Goal: Information Seeking & Learning: Learn about a topic

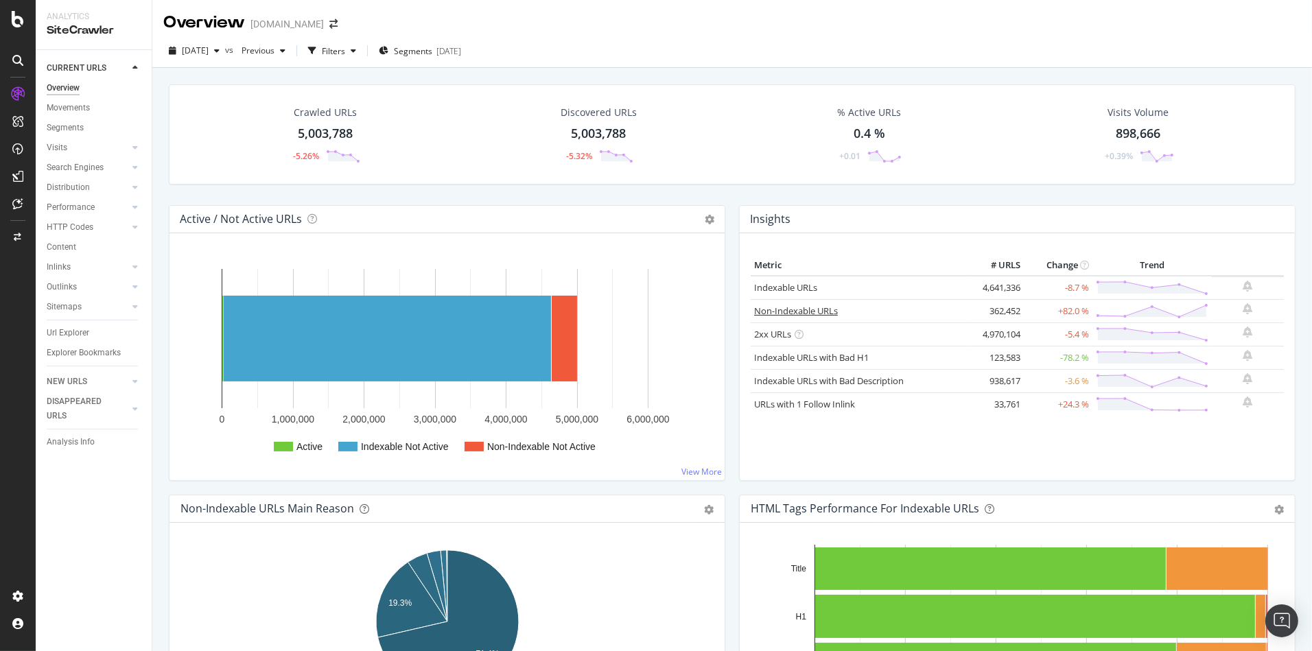
click at [809, 306] on link "Non-Indexable URLs" at bounding box center [796, 311] width 84 height 12
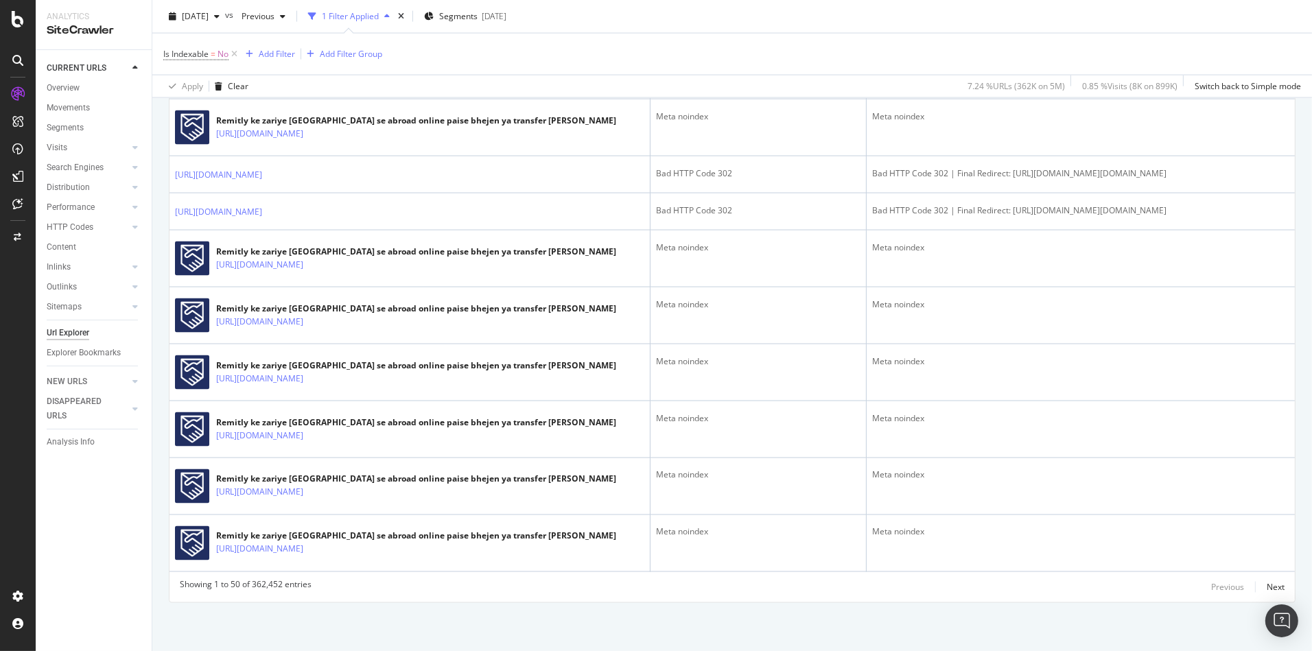
scroll to position [3084, 0]
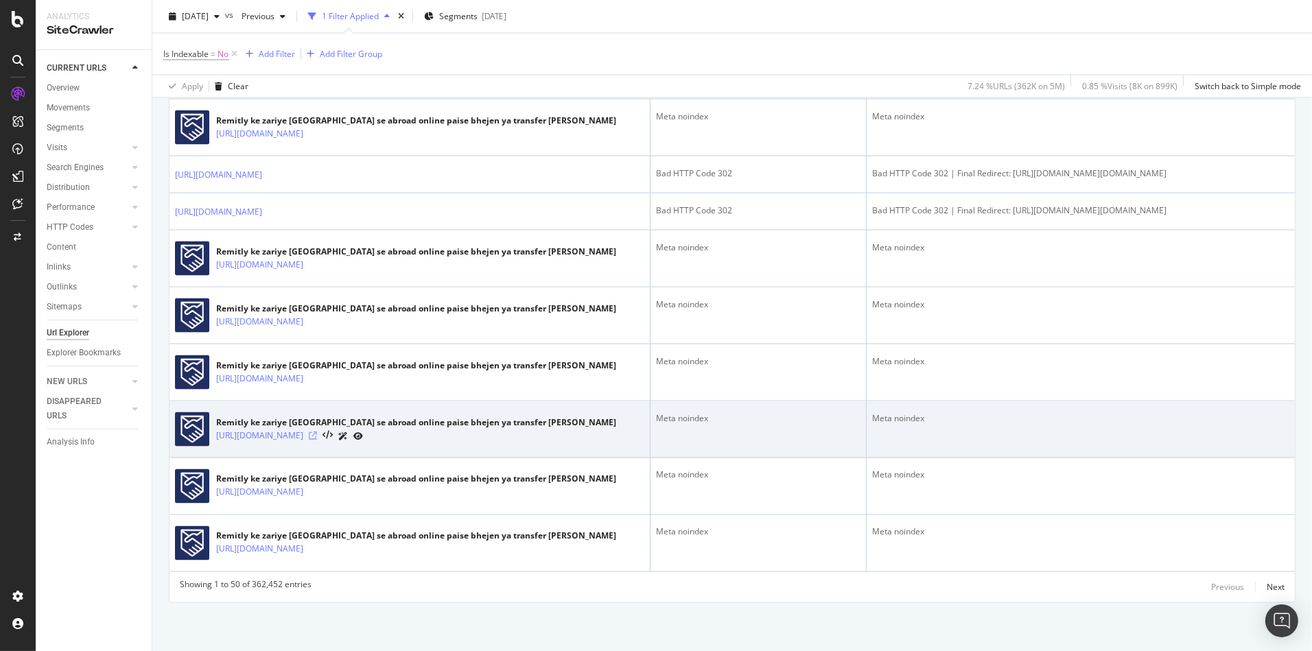
click at [317, 435] on icon at bounding box center [313, 436] width 8 height 8
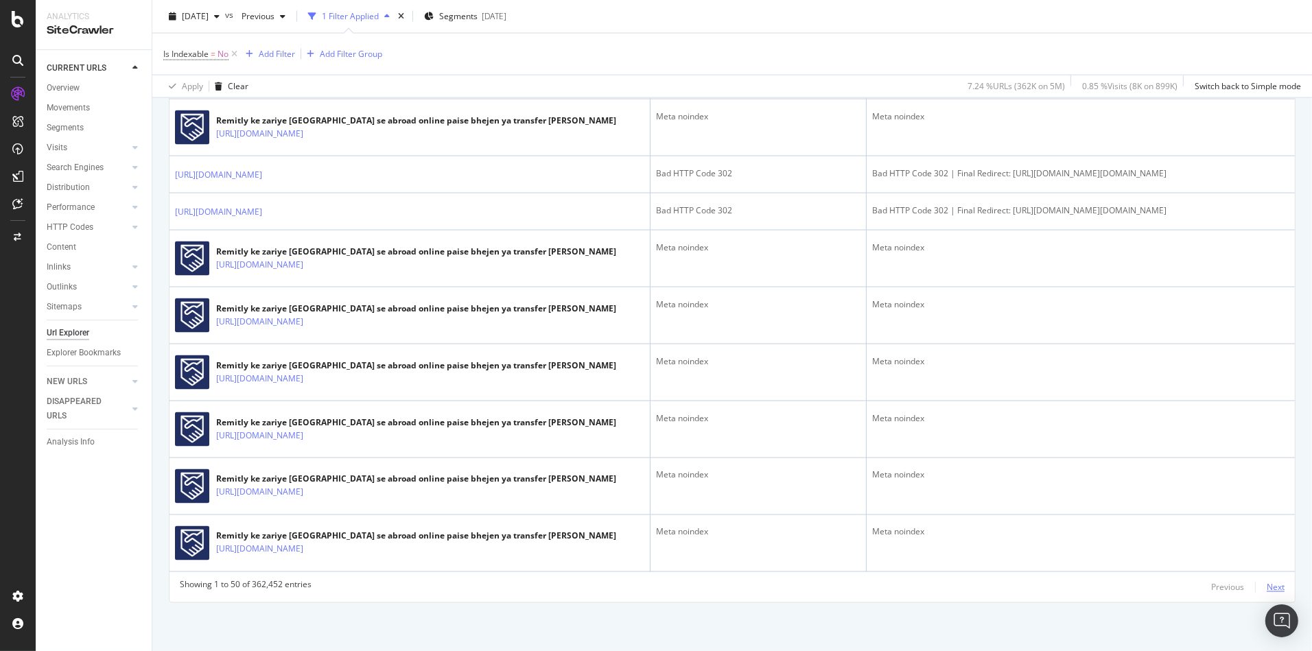
click at [1277, 589] on div "Next" at bounding box center [1276, 588] width 18 height 12
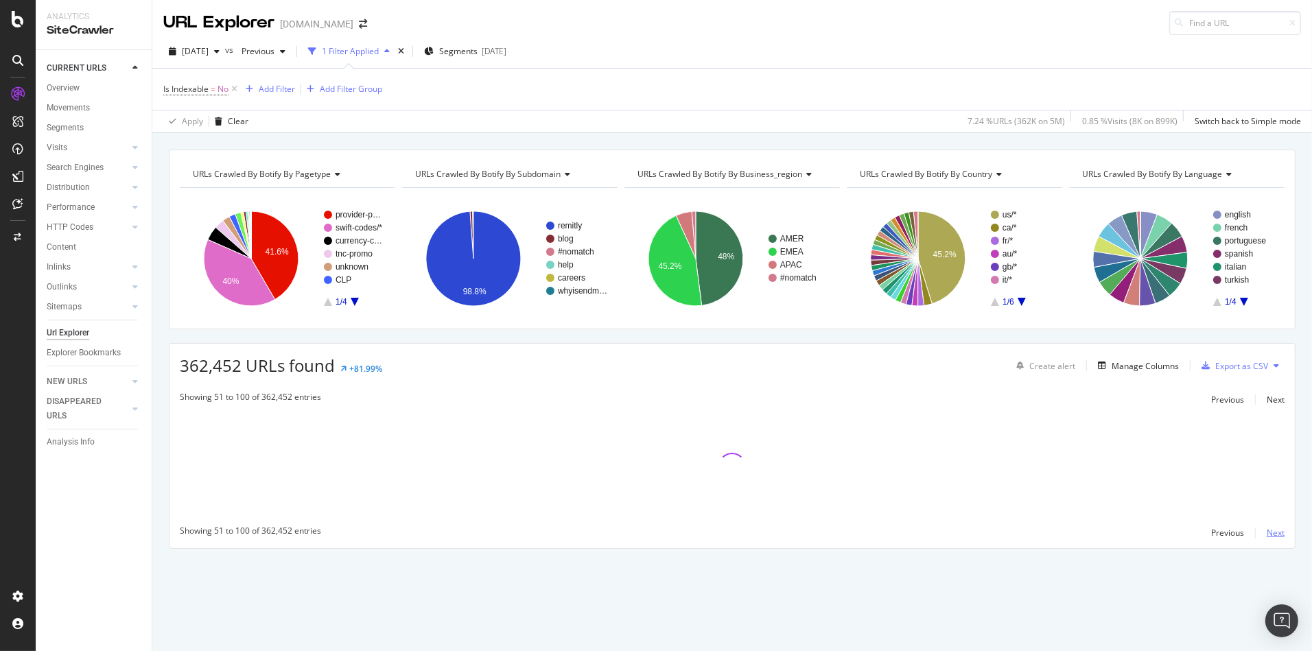
scroll to position [0, 0]
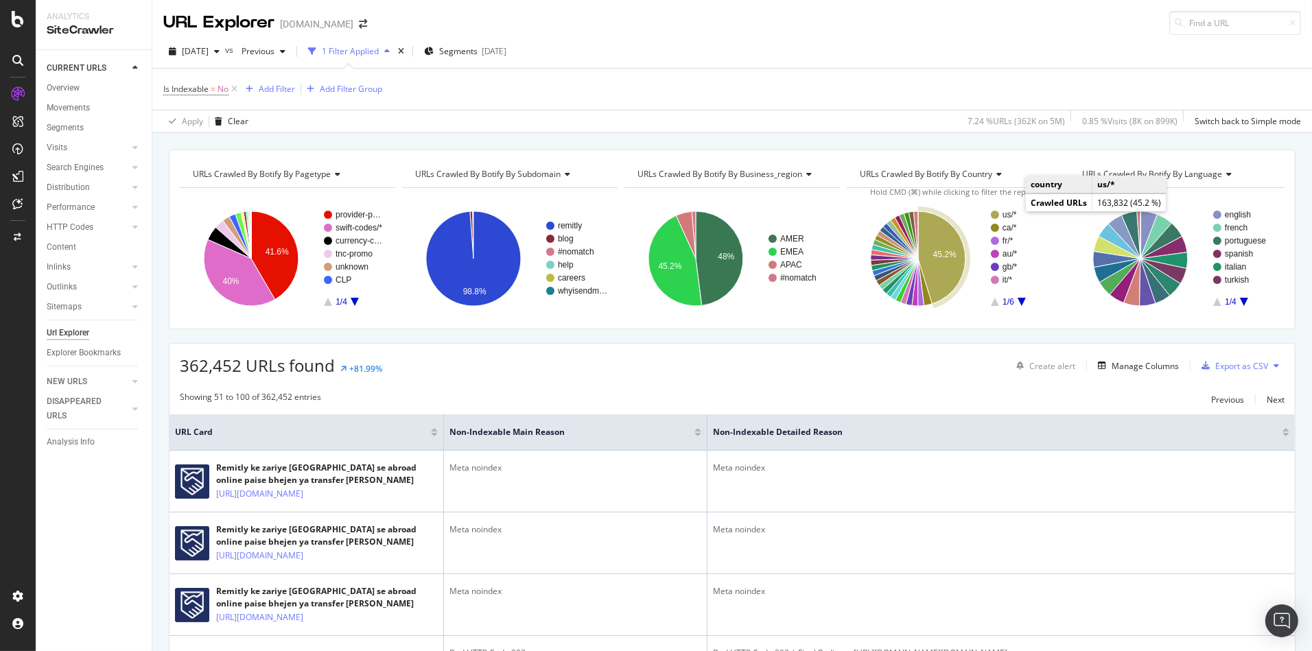
click at [1010, 211] on text "us/*" at bounding box center [1009, 215] width 14 height 10
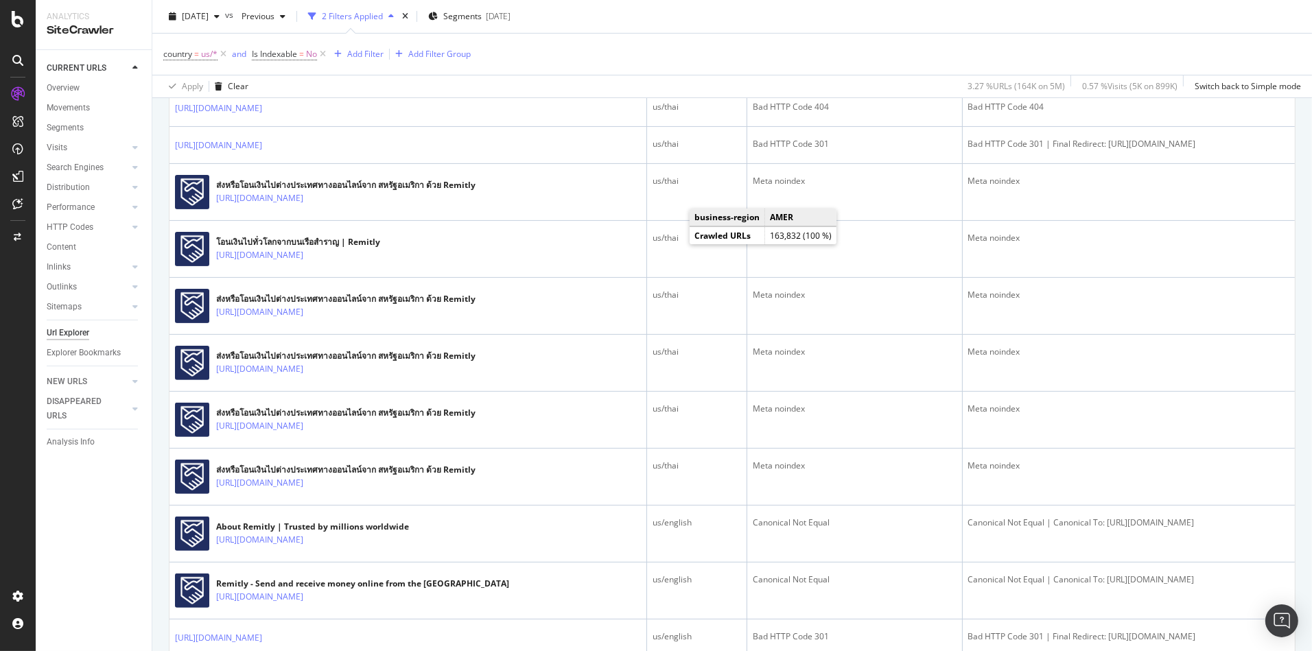
scroll to position [362, 0]
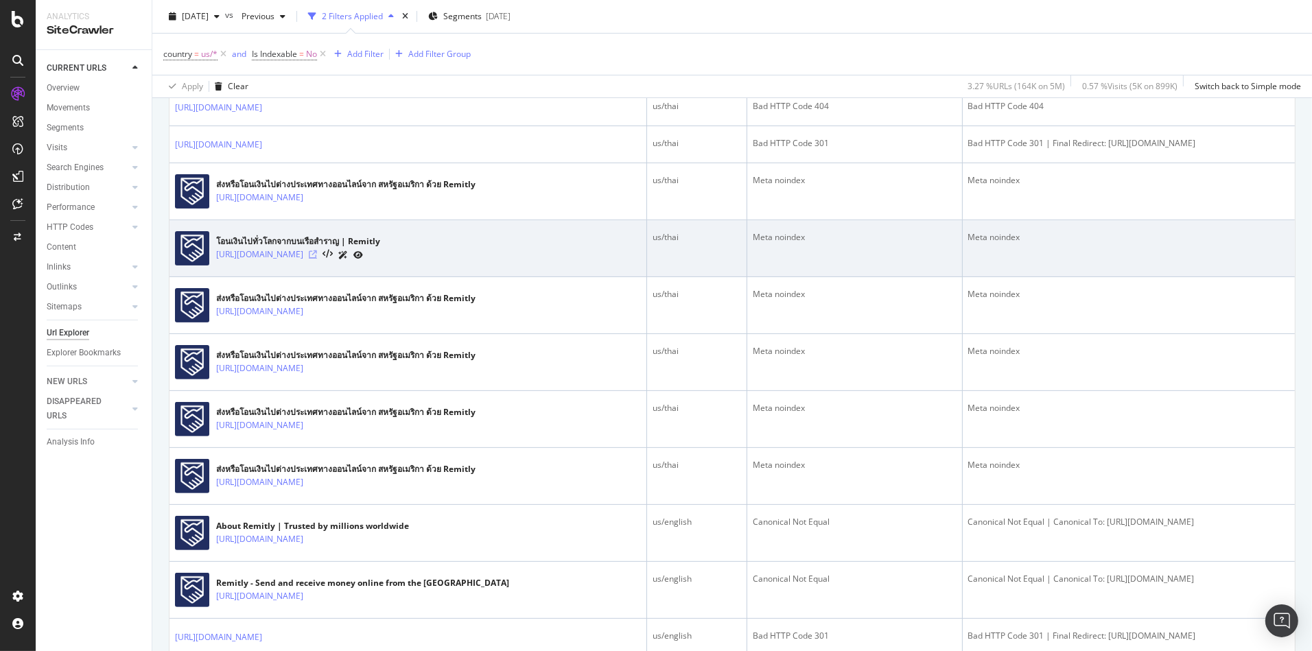
click at [317, 250] on icon at bounding box center [313, 254] width 8 height 8
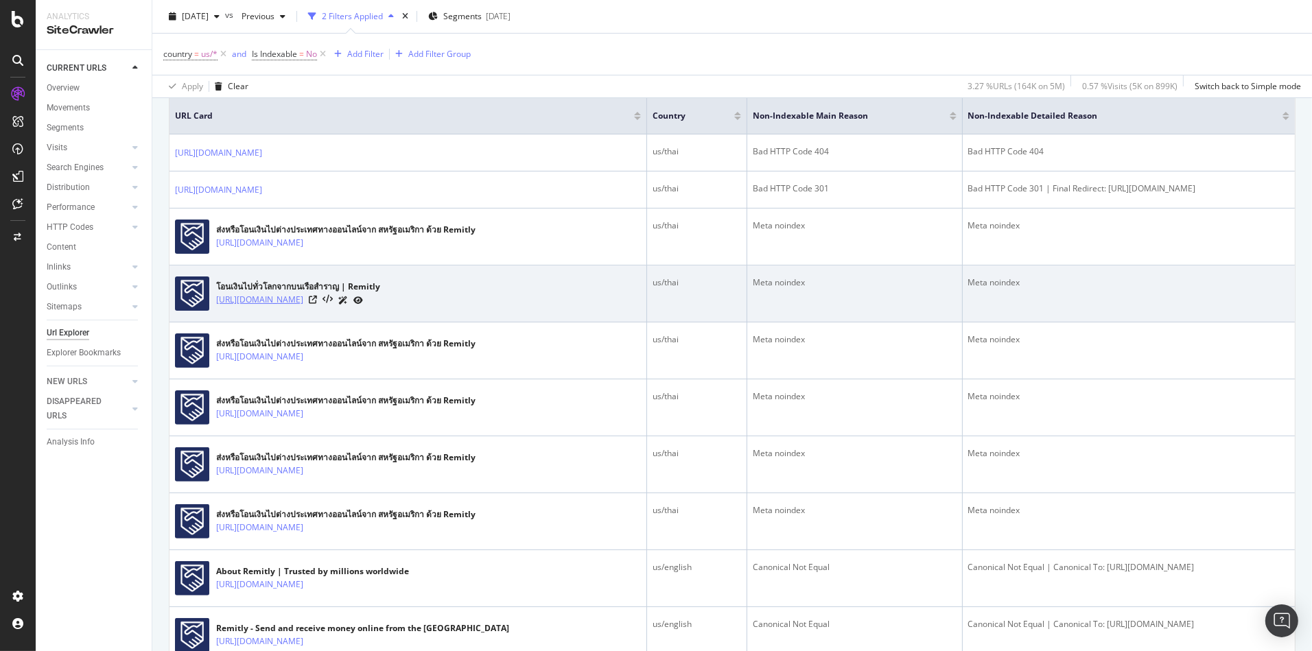
scroll to position [0, 0]
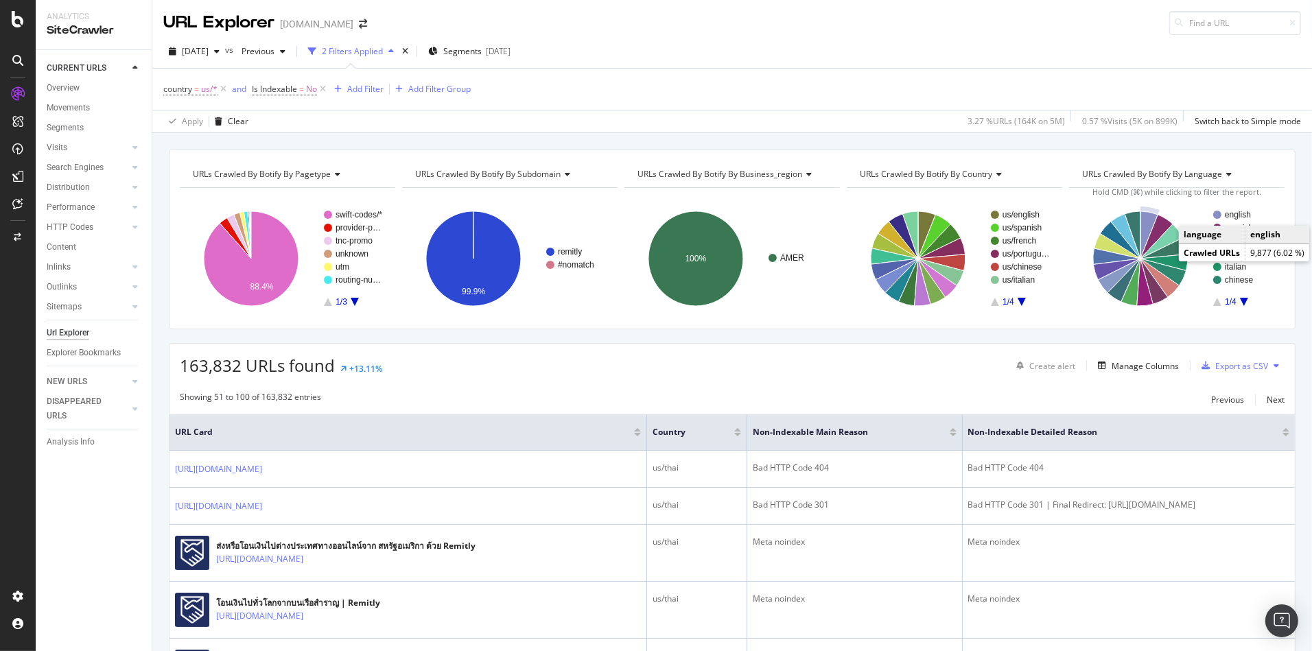
click at [1239, 215] on text "english" at bounding box center [1238, 215] width 26 height 10
